Goal: Task Accomplishment & Management: Use online tool/utility

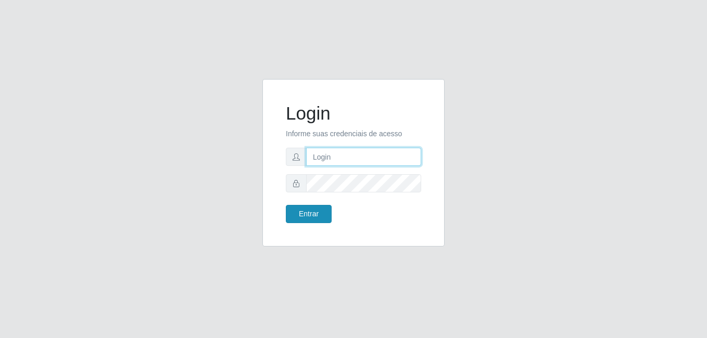
type input "bianor@bemais"
click at [321, 216] on button "Entrar" at bounding box center [309, 214] width 46 height 18
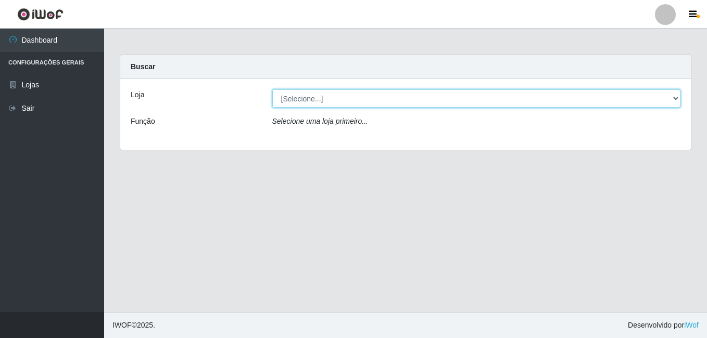
click at [292, 96] on select "[Selecione...] [PERSON_NAME]" at bounding box center [476, 98] width 408 height 18
select select "230"
click at [272, 89] on select "[Selecione...] [PERSON_NAME]" at bounding box center [476, 98] width 408 height 18
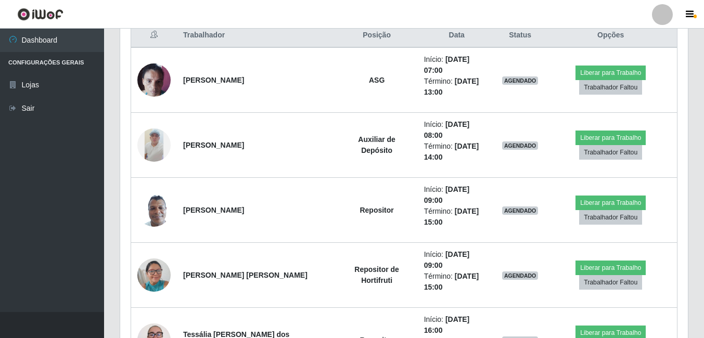
scroll to position [390, 0]
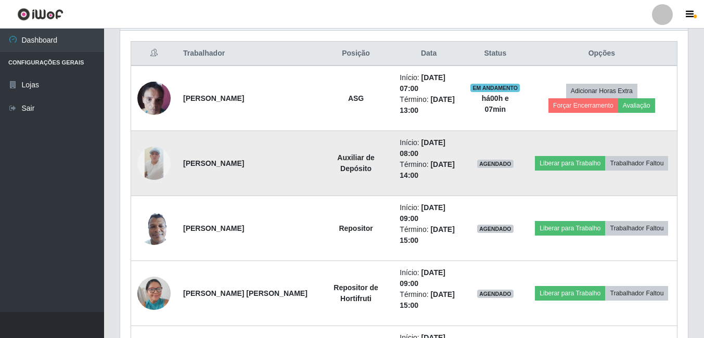
click at [156, 171] on img at bounding box center [153, 163] width 33 height 33
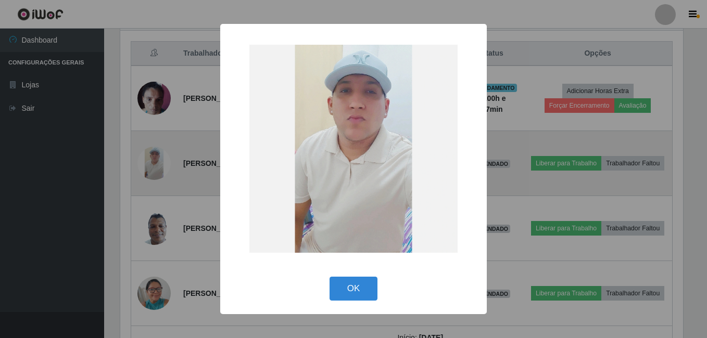
click at [156, 171] on div "× OK Cancel" at bounding box center [353, 169] width 707 height 338
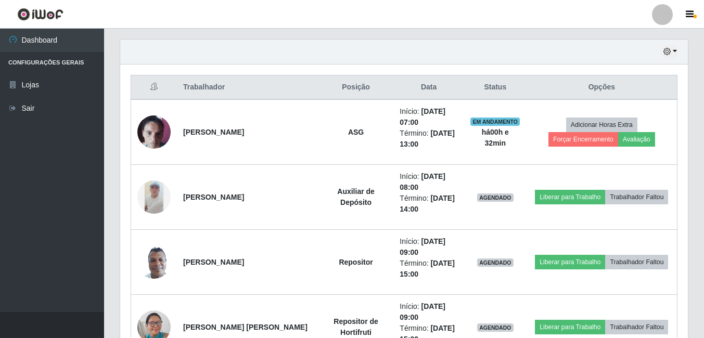
scroll to position [338, 0]
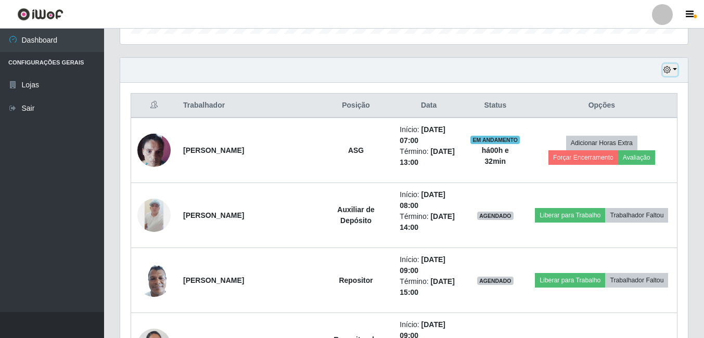
click at [675, 72] on button "button" at bounding box center [670, 70] width 15 height 12
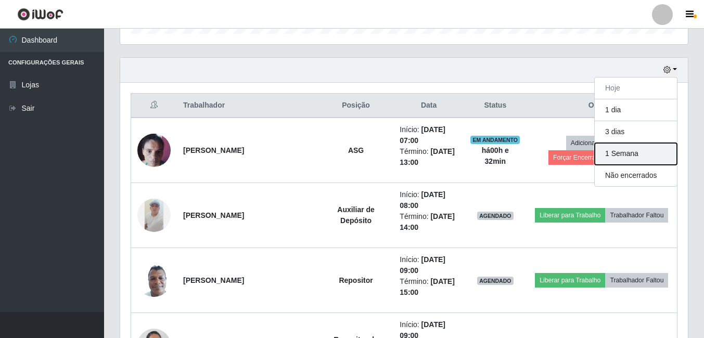
click at [633, 149] on button "1 Semana" at bounding box center [636, 154] width 82 height 22
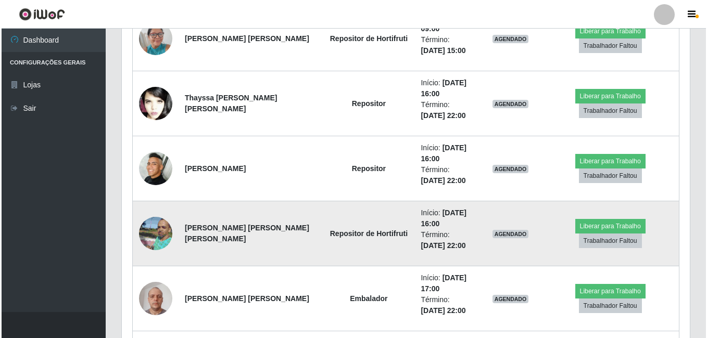
scroll to position [1119, 0]
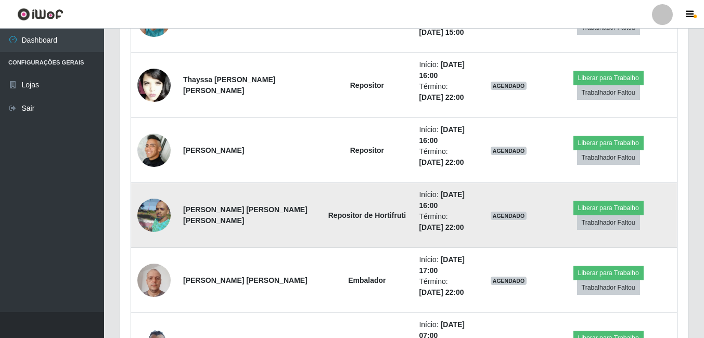
click at [153, 210] on img at bounding box center [153, 215] width 33 height 45
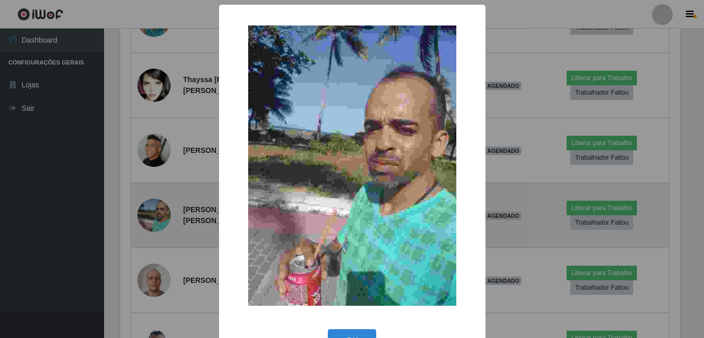
scroll to position [216, 562]
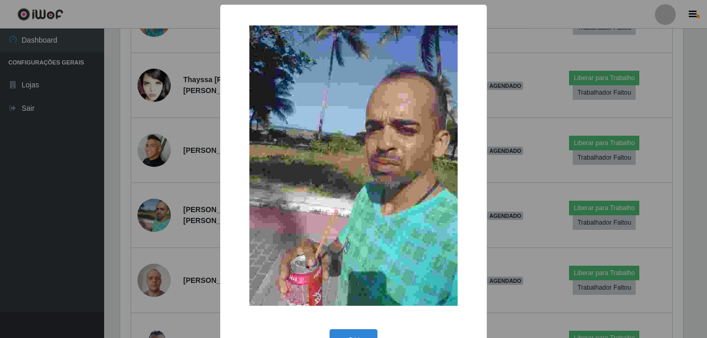
click at [195, 59] on div "× OK Cancel" at bounding box center [353, 169] width 707 height 338
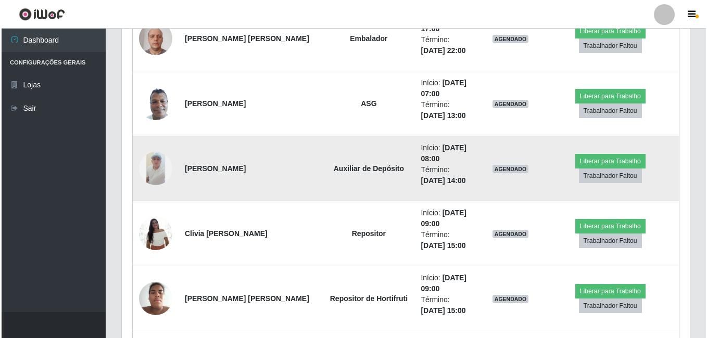
scroll to position [1379, 0]
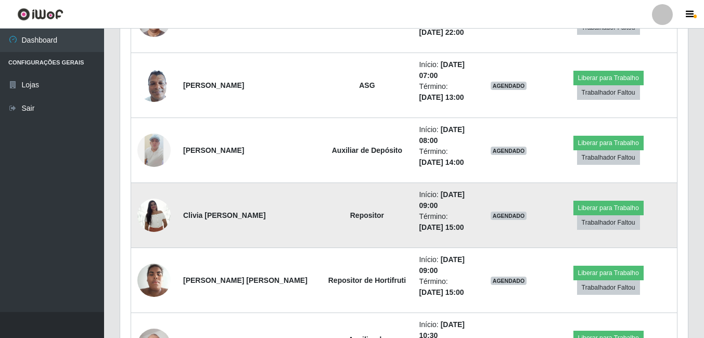
click at [150, 204] on img at bounding box center [153, 215] width 33 height 44
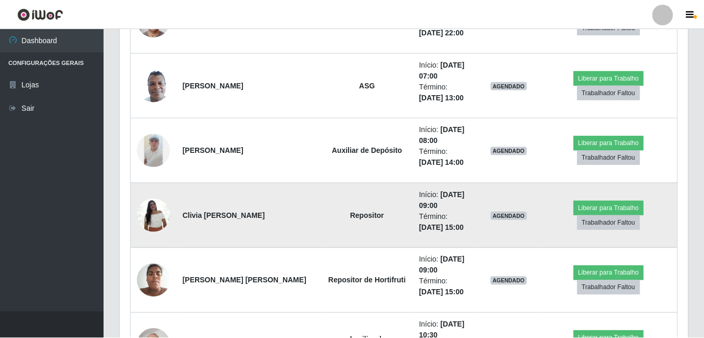
scroll to position [216, 562]
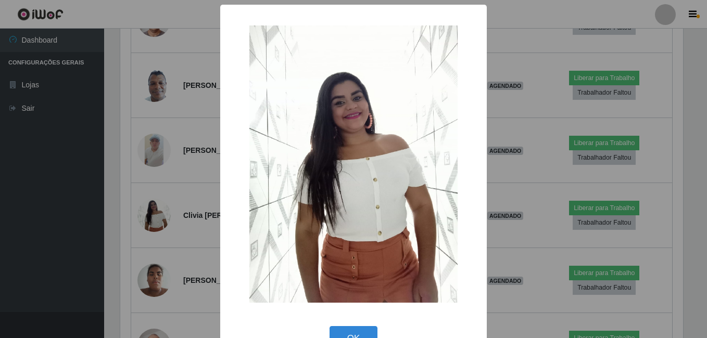
click at [174, 184] on div "× OK Cancel" at bounding box center [353, 169] width 707 height 338
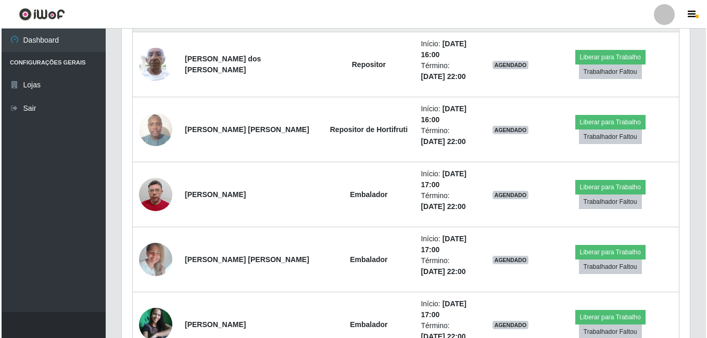
scroll to position [1795, 0]
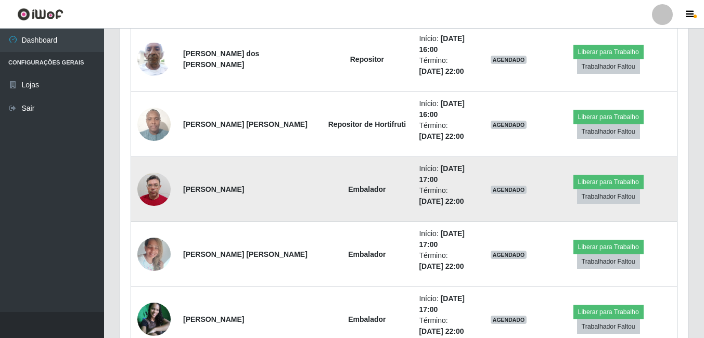
click at [151, 190] on img at bounding box center [153, 190] width 33 height 44
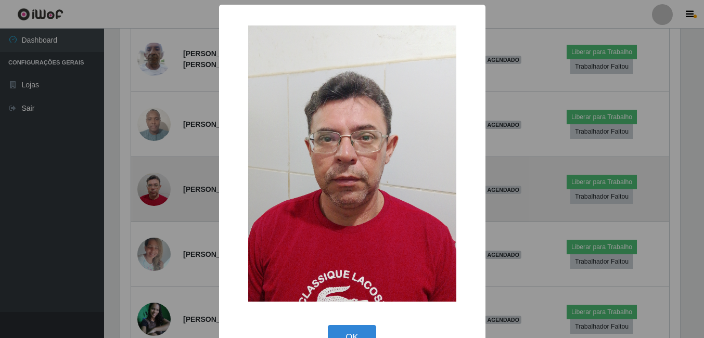
scroll to position [216, 562]
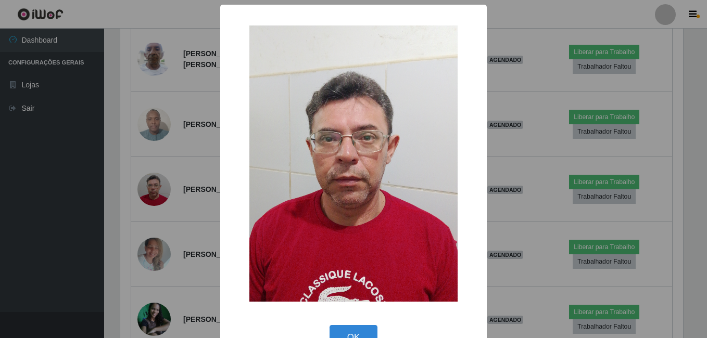
click at [166, 183] on div "× OK Cancel" at bounding box center [353, 169] width 707 height 338
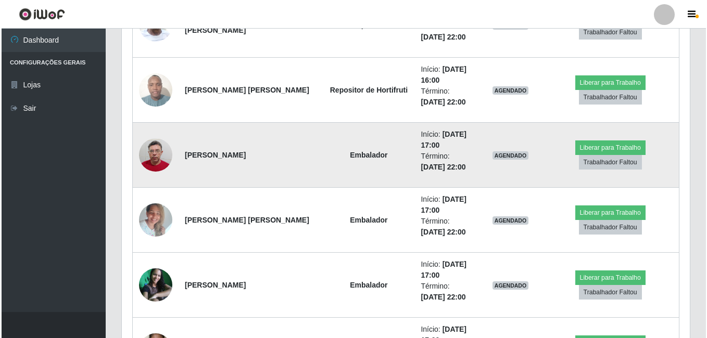
scroll to position [1847, 0]
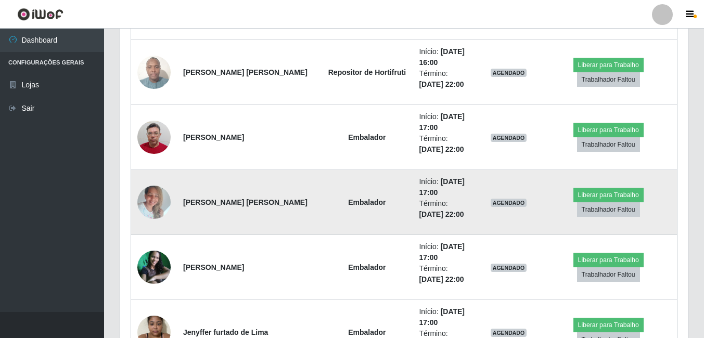
click at [161, 193] on img at bounding box center [153, 202] width 33 height 44
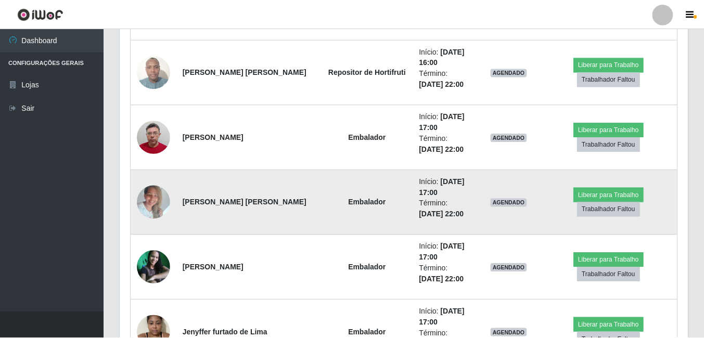
scroll to position [216, 562]
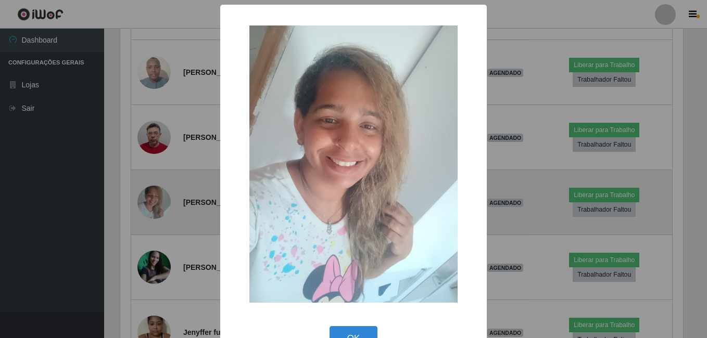
click at [161, 193] on div "× OK Cancel" at bounding box center [353, 169] width 707 height 338
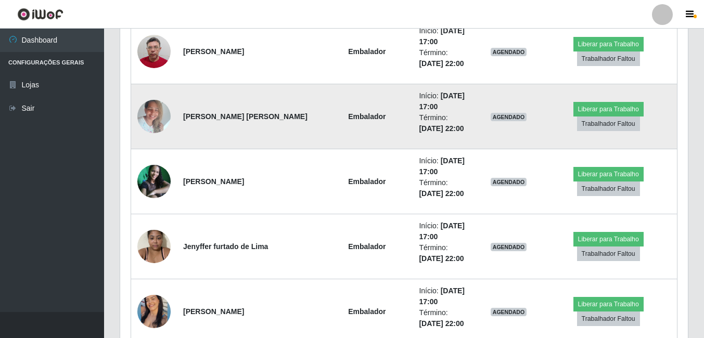
scroll to position [0, 0]
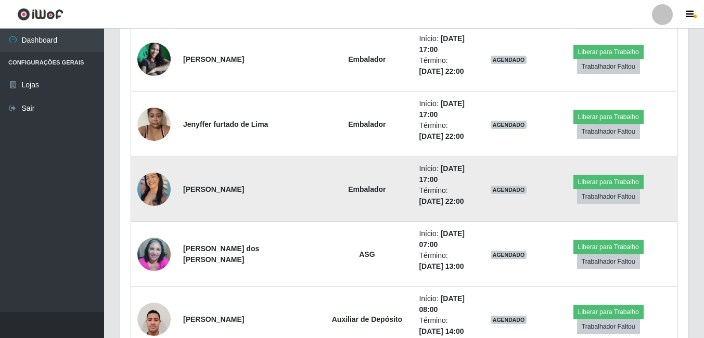
click at [159, 195] on img at bounding box center [153, 190] width 33 height 42
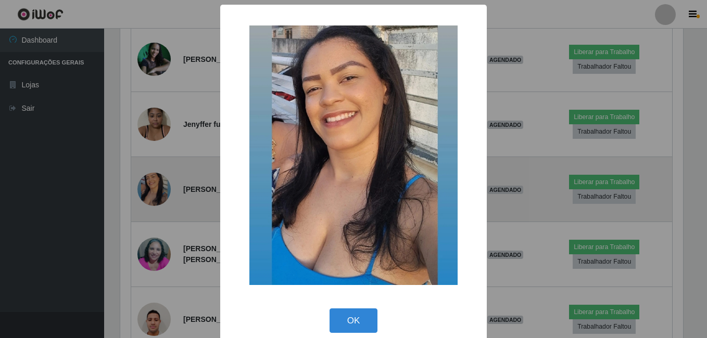
click at [159, 195] on div "× OK Cancel" at bounding box center [353, 169] width 707 height 338
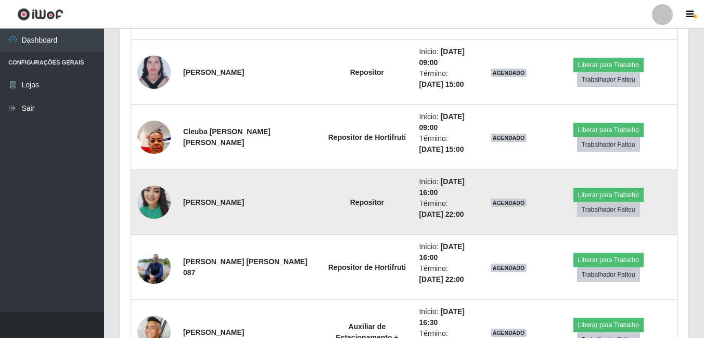
click at [162, 195] on img at bounding box center [153, 202] width 33 height 44
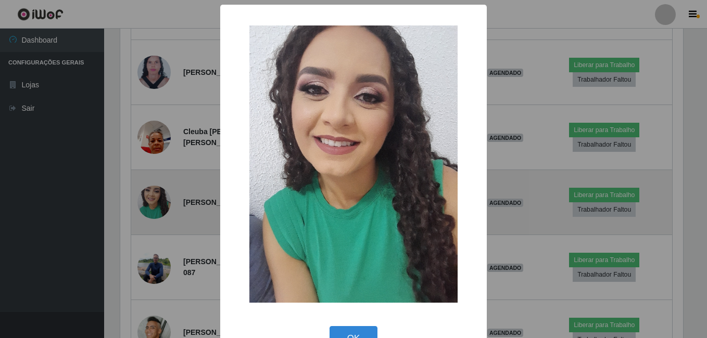
click at [162, 195] on div "× OK Cancel" at bounding box center [353, 169] width 707 height 338
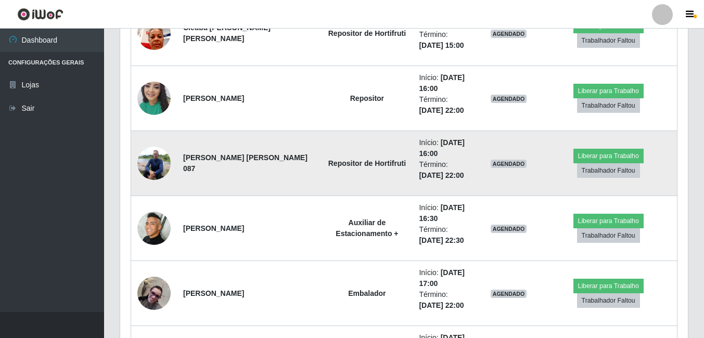
click at [154, 150] on img at bounding box center [153, 163] width 33 height 44
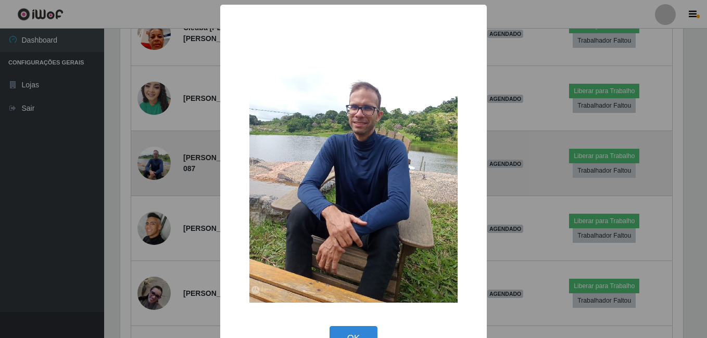
click at [154, 150] on div "× OK Cancel" at bounding box center [353, 169] width 707 height 338
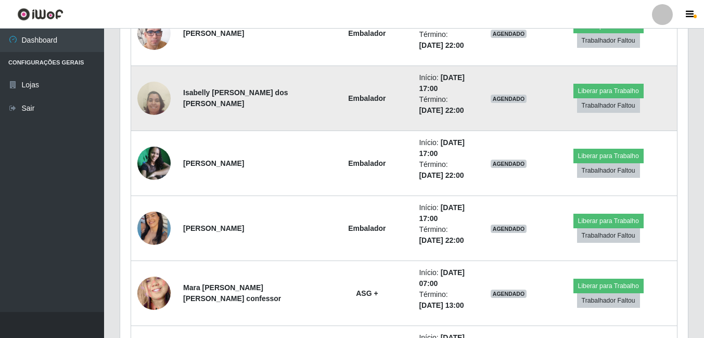
click at [159, 106] on img at bounding box center [153, 98] width 33 height 45
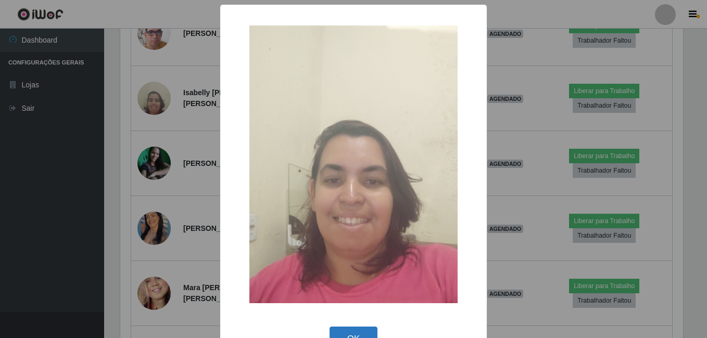
click at [352, 335] on button "OK" at bounding box center [353, 339] width 48 height 24
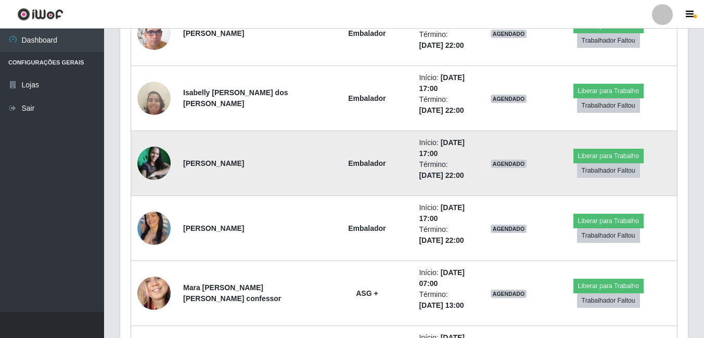
click at [144, 176] on img at bounding box center [153, 163] width 33 height 33
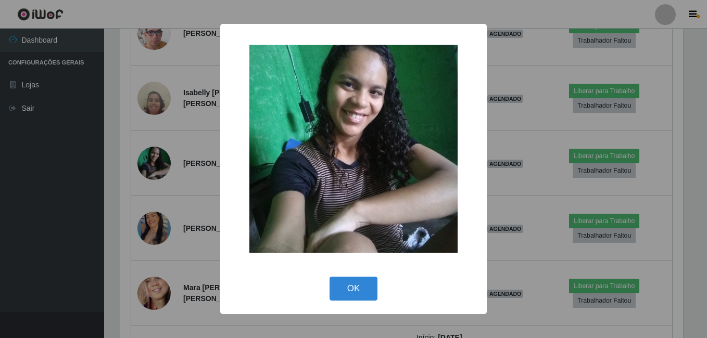
click at [144, 177] on div "× OK Cancel" at bounding box center [353, 169] width 707 height 338
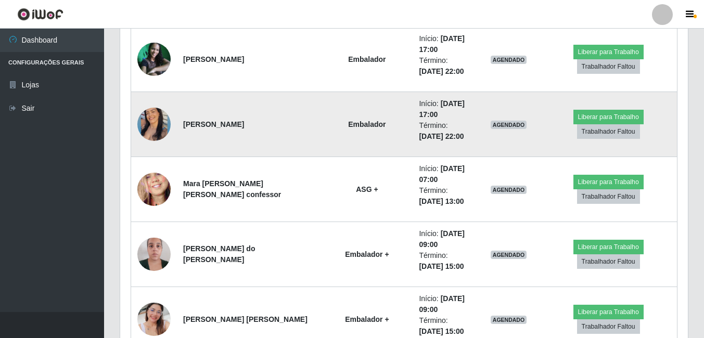
click at [159, 114] on img at bounding box center [153, 125] width 33 height 42
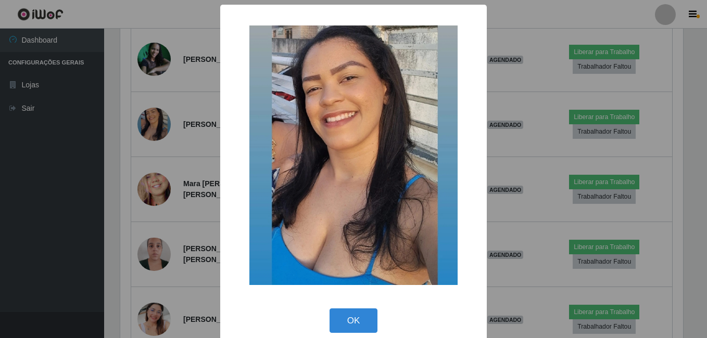
click at [183, 190] on div "× OK Cancel" at bounding box center [353, 169] width 707 height 338
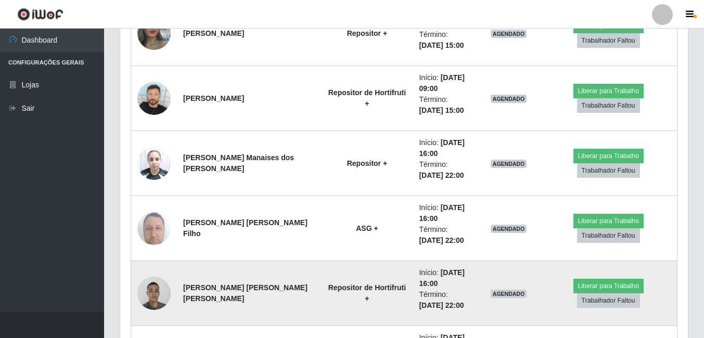
click at [144, 289] on img at bounding box center [153, 293] width 33 height 44
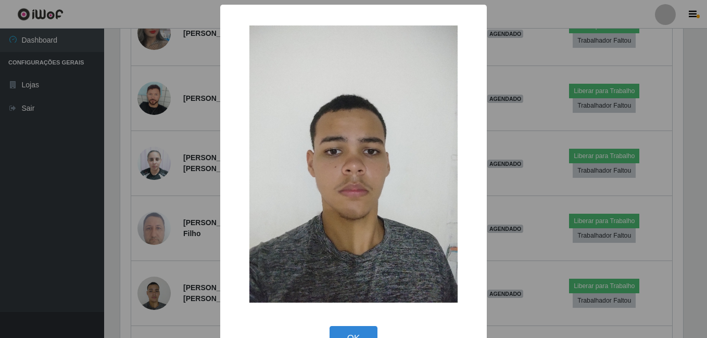
click at [156, 228] on div "× OK Cancel" at bounding box center [353, 169] width 707 height 338
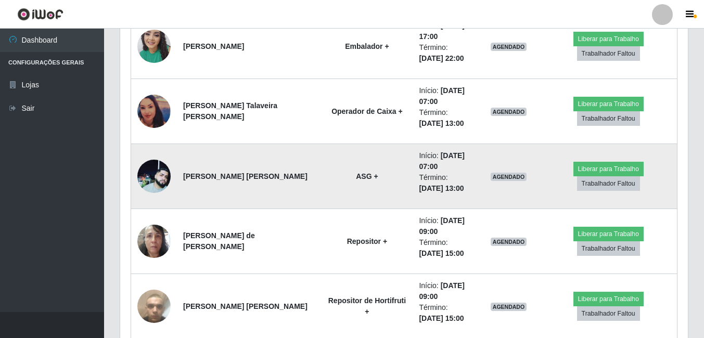
click at [224, 172] on strong "[PERSON_NAME] [PERSON_NAME]" at bounding box center [245, 176] width 124 height 8
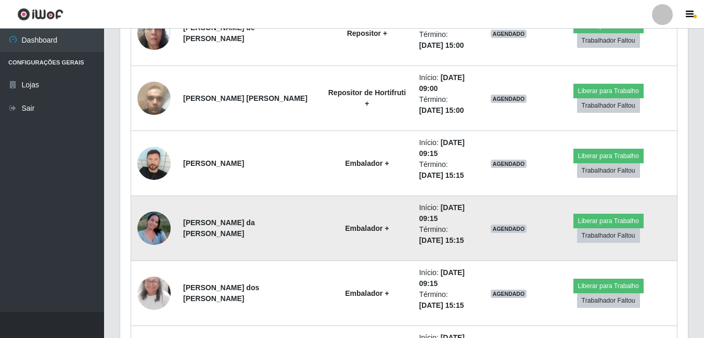
scroll to position [4865, 0]
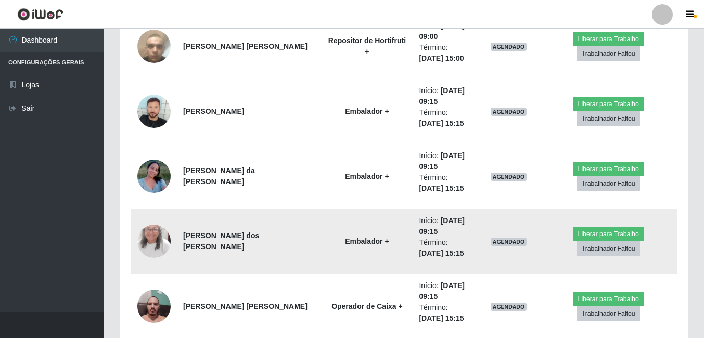
click at [161, 255] on img at bounding box center [153, 242] width 33 height 72
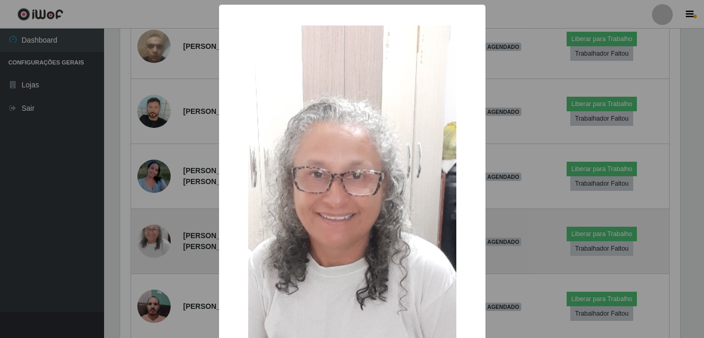
scroll to position [216, 562]
click at [161, 255] on div "× OK Cancel" at bounding box center [353, 169] width 707 height 338
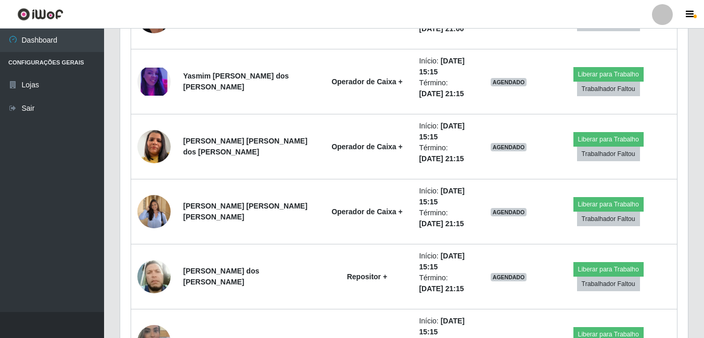
scroll to position [5489, 0]
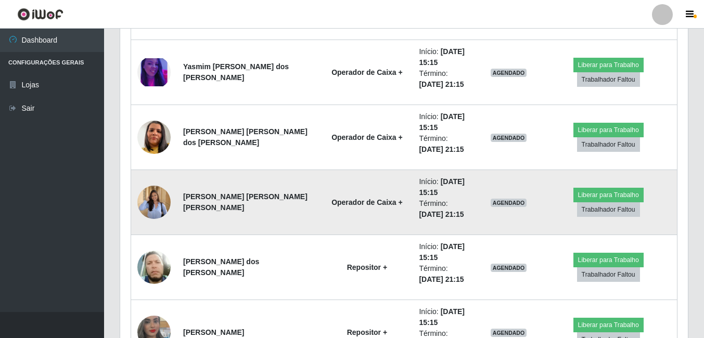
click at [148, 191] on img at bounding box center [153, 202] width 33 height 43
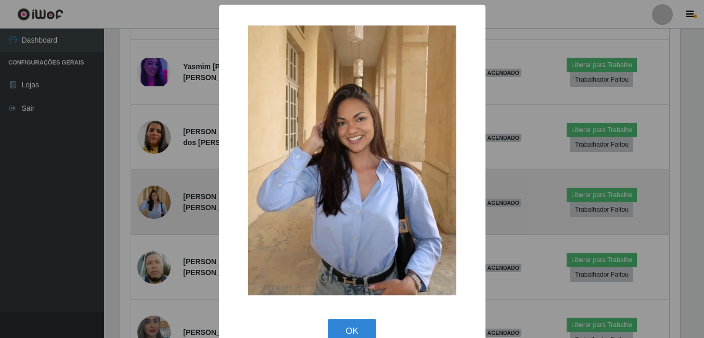
scroll to position [216, 562]
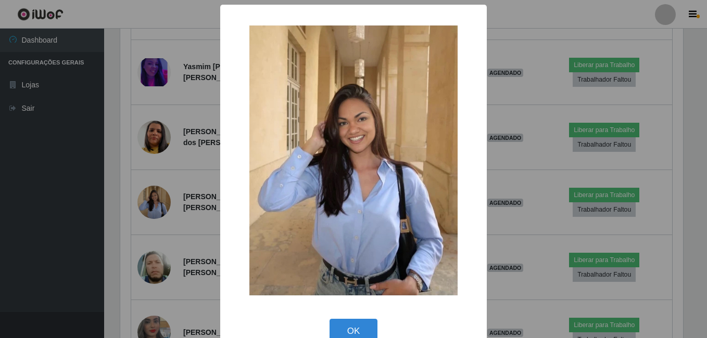
click at [179, 220] on div "× OK Cancel" at bounding box center [353, 169] width 707 height 338
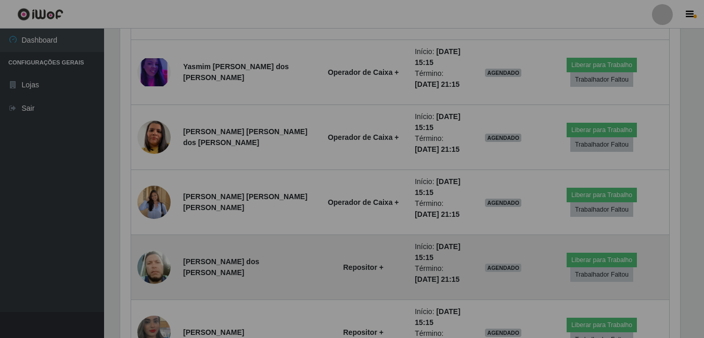
scroll to position [216, 568]
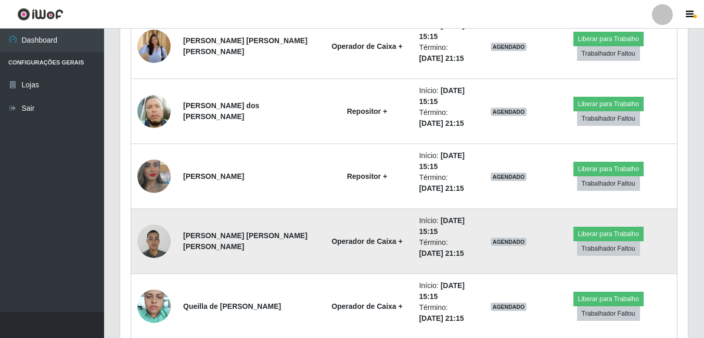
click at [165, 248] on img at bounding box center [153, 241] width 33 height 44
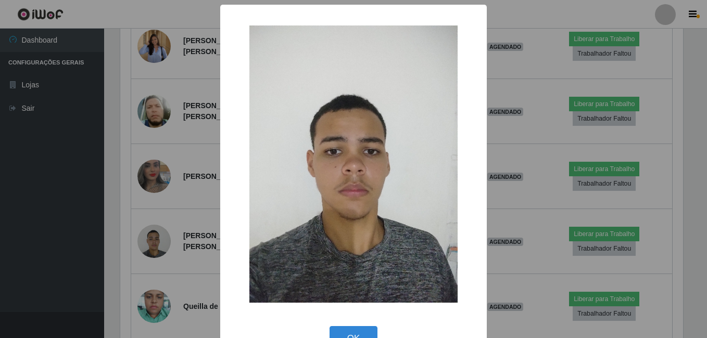
click at [168, 249] on div "× OK Cancel" at bounding box center [353, 169] width 707 height 338
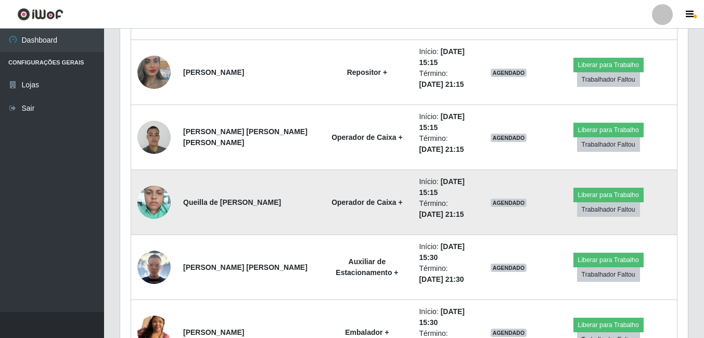
click at [160, 206] on img at bounding box center [153, 202] width 33 height 44
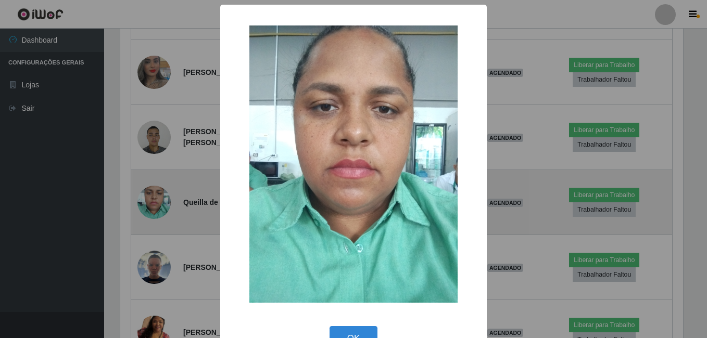
click at [160, 206] on div "× OK Cancel" at bounding box center [353, 169] width 707 height 338
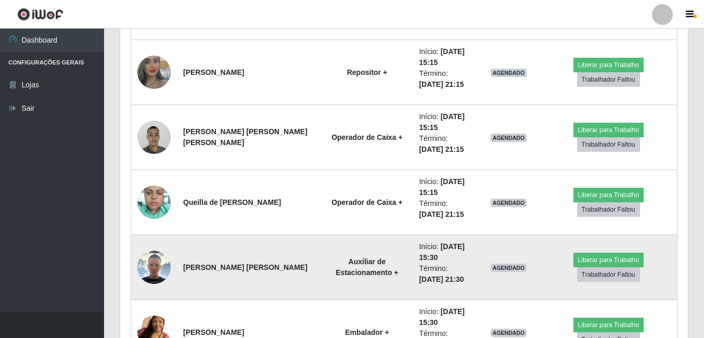
click at [156, 254] on img at bounding box center [153, 267] width 33 height 33
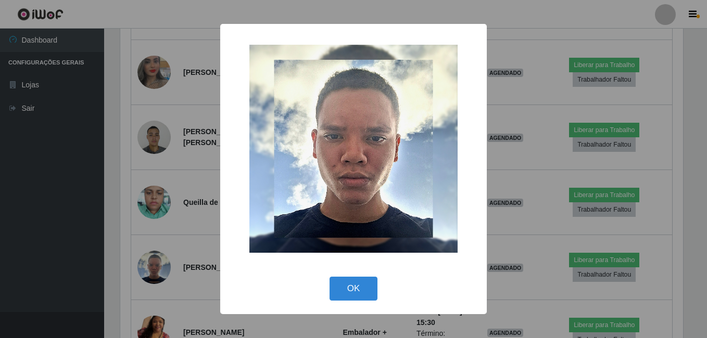
click at [191, 226] on div "× OK Cancel" at bounding box center [353, 169] width 707 height 338
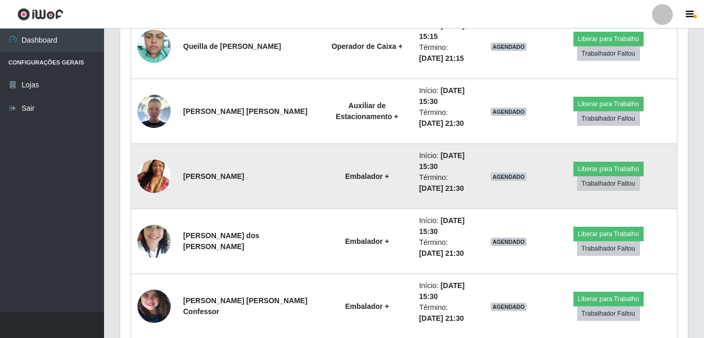
click at [168, 172] on img at bounding box center [153, 176] width 33 height 59
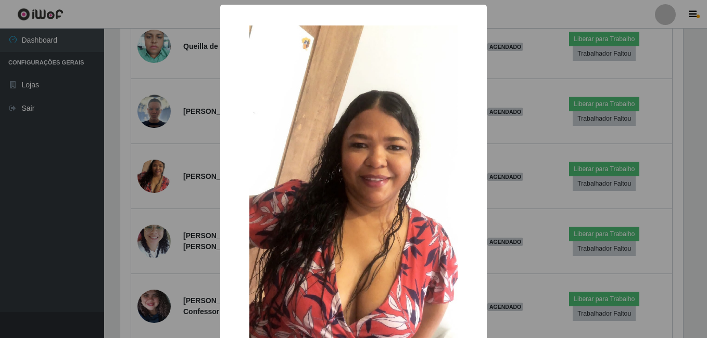
click at [168, 177] on div "× OK Cancel" at bounding box center [353, 169] width 707 height 338
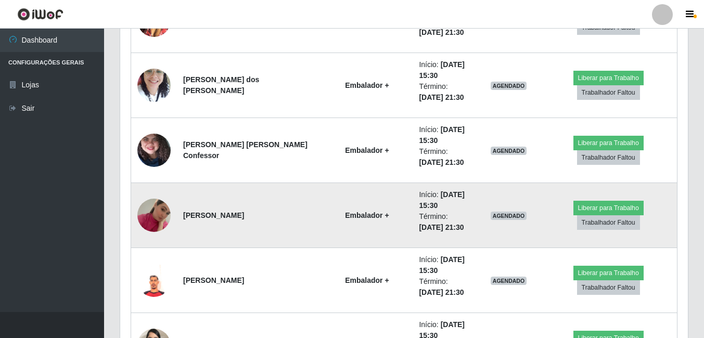
click at [150, 215] on img at bounding box center [153, 215] width 33 height 59
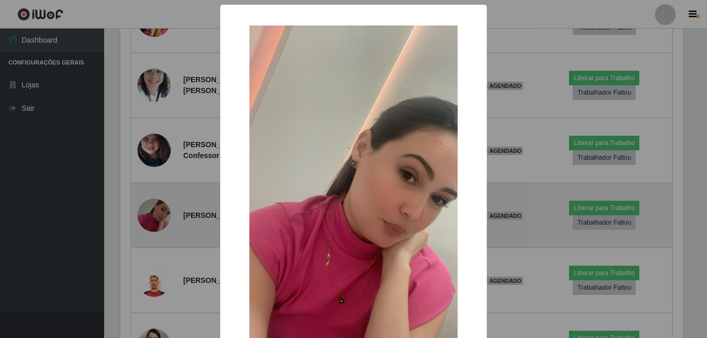
click at [150, 215] on div "× OK Cancel" at bounding box center [353, 169] width 707 height 338
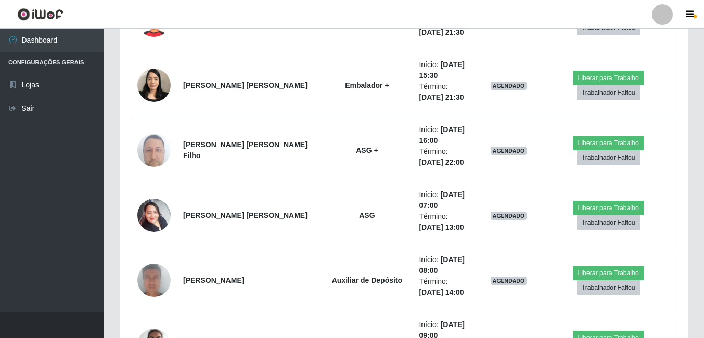
click at [151, 217] on img at bounding box center [153, 215] width 33 height 44
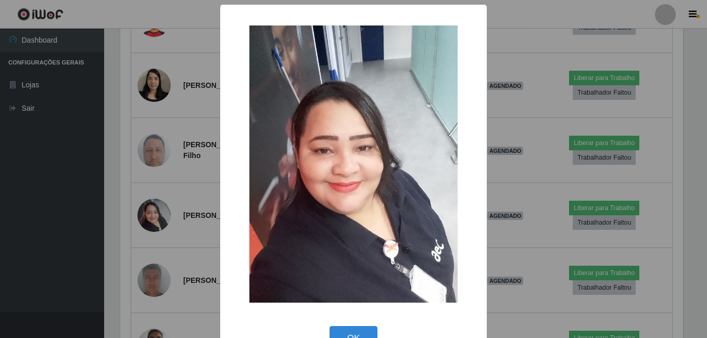
click at [151, 217] on div "× OK Cancel" at bounding box center [353, 169] width 707 height 338
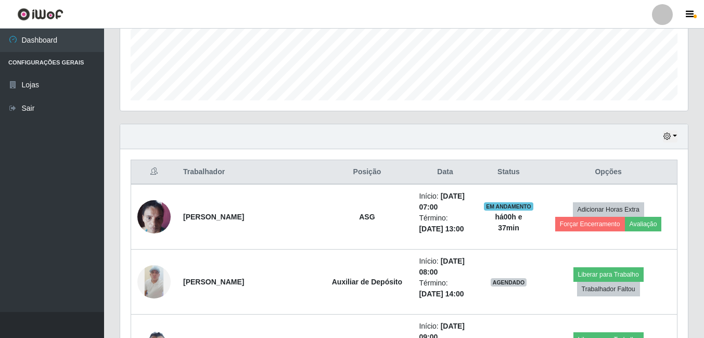
click at [670, 146] on div "Hoje 1 dia 3 dias 1 Semana Não encerrados" at bounding box center [404, 136] width 568 height 25
click at [671, 140] on button "button" at bounding box center [670, 137] width 15 height 12
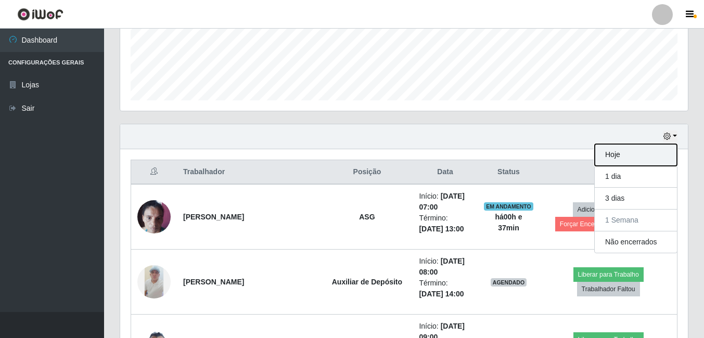
click at [670, 154] on button "Hoje" at bounding box center [636, 155] width 82 height 22
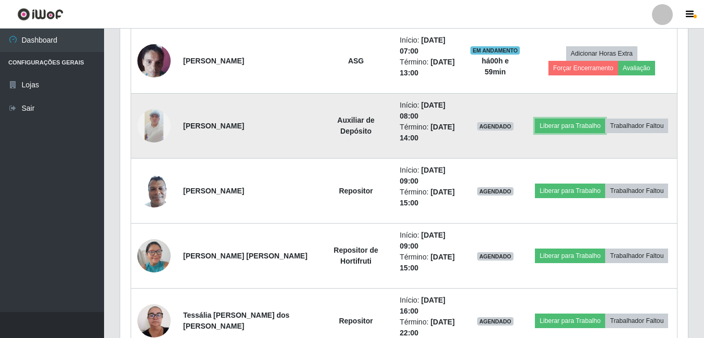
click at [557, 136] on td "Liberar para Trabalho Trabalhador Faltou" at bounding box center [602, 126] width 151 height 65
click at [555, 121] on button "Liberar para Trabalho" at bounding box center [570, 126] width 70 height 15
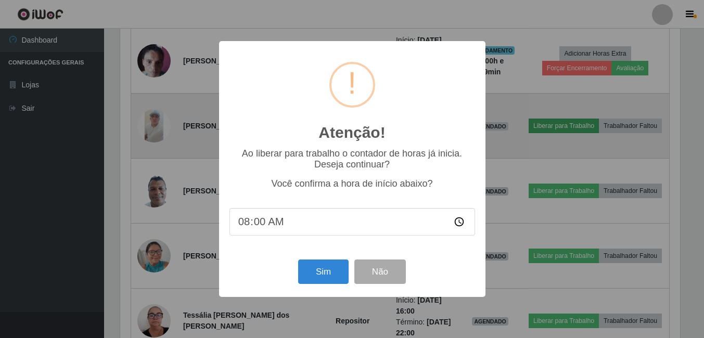
scroll to position [216, 562]
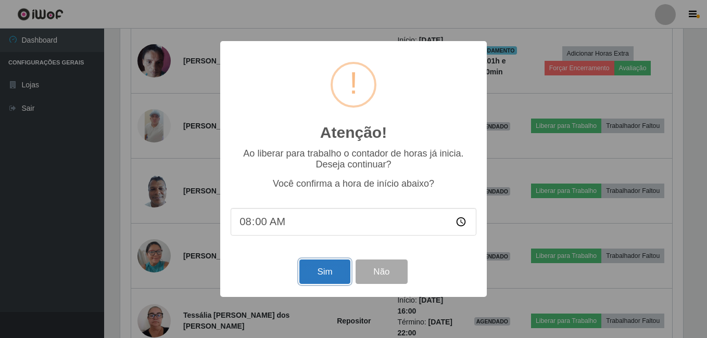
click at [323, 268] on button "Sim" at bounding box center [324, 272] width 50 height 24
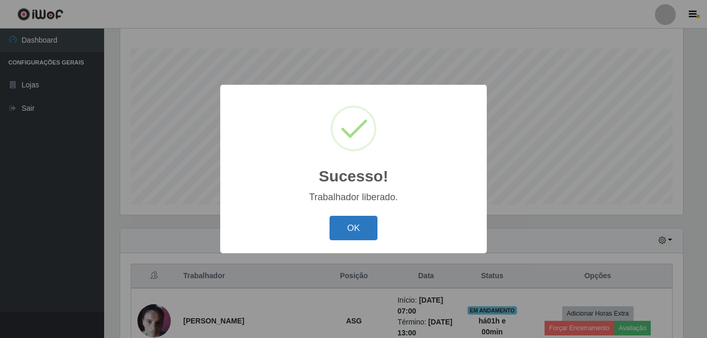
click at [363, 233] on button "OK" at bounding box center [353, 228] width 48 height 24
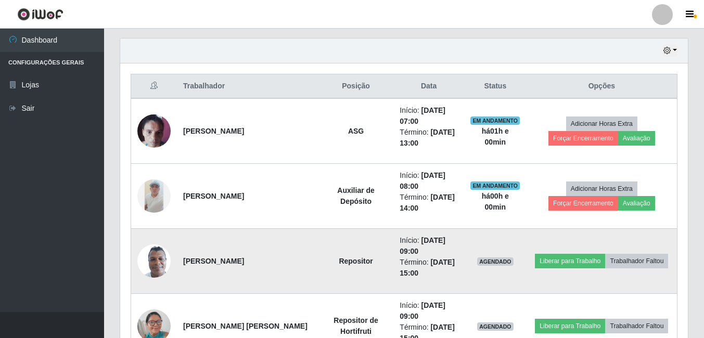
scroll to position [376, 0]
